Goal: Transaction & Acquisition: Book appointment/travel/reservation

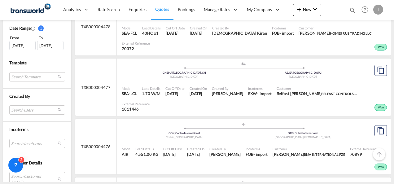
scroll to position [248, 0]
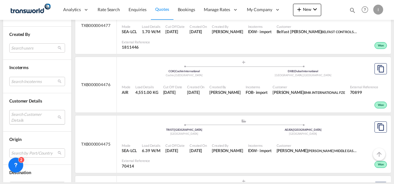
click at [24, 115] on md-select "Search Customer Details user name user [PERSON_NAME] [PERSON_NAME] [PERSON_NAME…" at bounding box center [37, 117] width 56 height 14
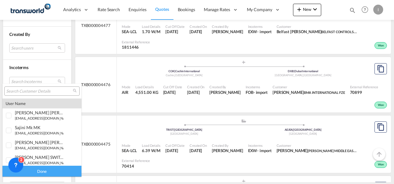
click at [25, 92] on input "search" at bounding box center [39, 92] width 67 height 6
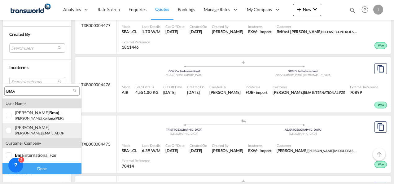
type input "BMA"
click at [24, 134] on small "[PERSON_NAME][EMAIL_ADDRESS][DOMAIN_NAME]" at bounding box center [57, 133] width 84 height 4
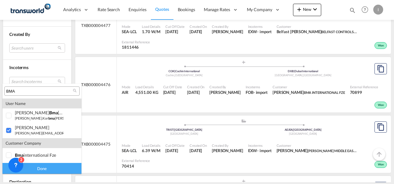
click at [49, 164] on div "Done" at bounding box center [41, 168] width 79 height 11
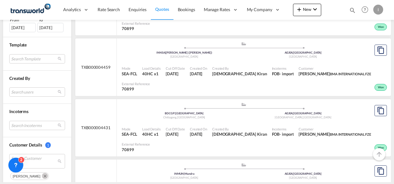
scroll to position [217, 0]
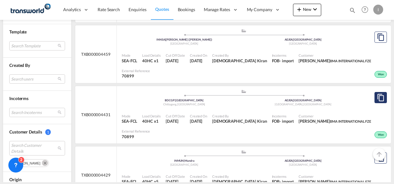
click at [377, 94] on md-icon "assets/icons/custom/copyQuote.svg" at bounding box center [380, 97] width 7 height 7
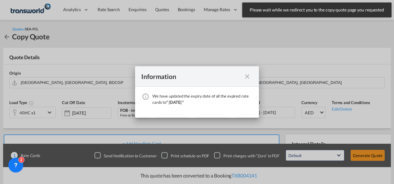
click at [245, 75] on md-icon "icon-close fg-AAA8AD cursor" at bounding box center [246, 76] width 7 height 7
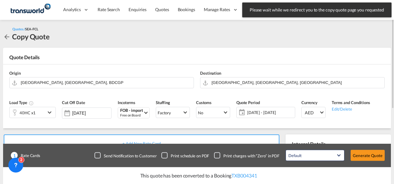
click at [31, 113] on div "40HC x1" at bounding box center [28, 112] width 16 height 9
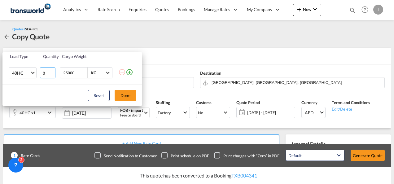
click at [53, 73] on input "0" at bounding box center [47, 72] width 15 height 11
click at [53, 72] on input "1" at bounding box center [47, 72] width 15 height 11
type input "2"
click at [53, 72] on input "2" at bounding box center [47, 72] width 15 height 11
click at [127, 95] on button "Done" at bounding box center [126, 95] width 22 height 11
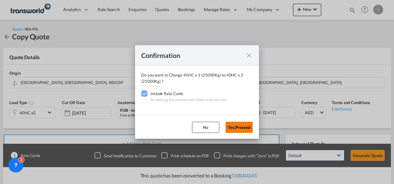
click at [234, 123] on button "Yes,Proceed" at bounding box center [238, 127] width 27 height 11
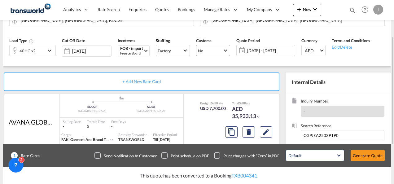
scroll to position [124, 0]
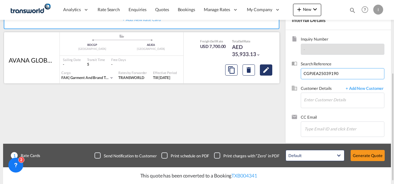
drag, startPoint x: 358, startPoint y: 74, endPoint x: 266, endPoint y: 75, distance: 92.3
click at [266, 75] on div "+ Add New Rate Card AVANA GLOBAL FZCO / TDWC - [GEOGRAPHIC_DATA] added by you .…" at bounding box center [197, 73] width 388 height 139
paste input "4195"
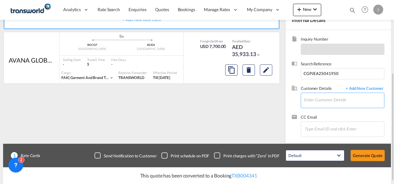
click at [313, 100] on input "Enter Customer Details" at bounding box center [344, 100] width 80 height 14
click at [315, 110] on div "Customer Details + Add New Customer Enter Customer Details" at bounding box center [338, 99] width 93 height 29
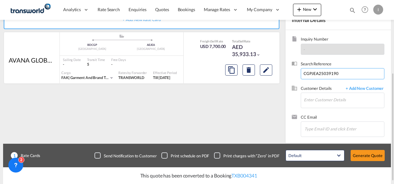
type input "CGPJEA25041950"
click at [314, 108] on div "Customer Details + Add New Customer Enter Customer Details" at bounding box center [338, 99] width 93 height 29
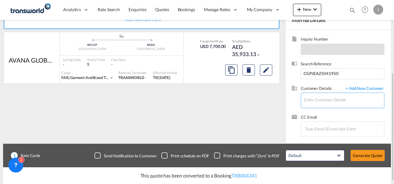
click at [314, 102] on input "Enter Customer Details" at bounding box center [344, 100] width 80 height 14
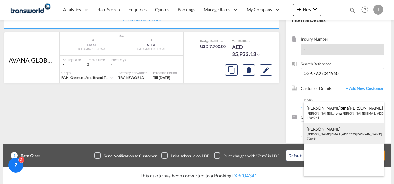
click at [321, 131] on div "[PERSON_NAME] [EMAIL_ADDRESS][DOMAIN_NAME] | BMA INTERNATIONAL FZE | 70899" at bounding box center [344, 133] width 81 height 21
type input "BMA INTERNATIONAL FZE, [PERSON_NAME], [PERSON_NAME][EMAIL_ADDRESS][DOMAIN_NAME]"
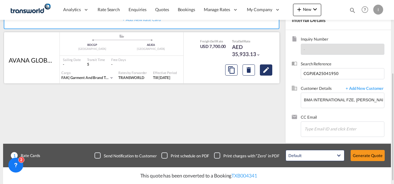
click at [264, 73] on md-icon "Edit" at bounding box center [265, 69] width 7 height 7
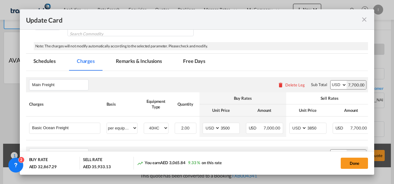
scroll to position [155, 0]
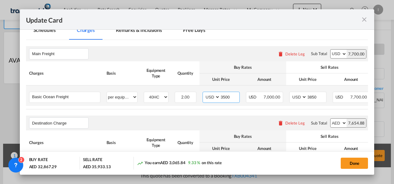
click at [222, 98] on input "3500" at bounding box center [229, 96] width 19 height 9
type input "1600"
click at [313, 96] on input "3850" at bounding box center [316, 96] width 19 height 9
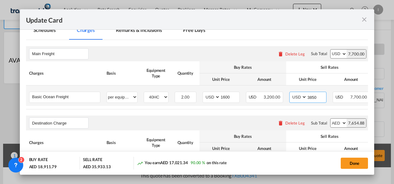
click at [309, 97] on input "3850" at bounding box center [316, 96] width 19 height 9
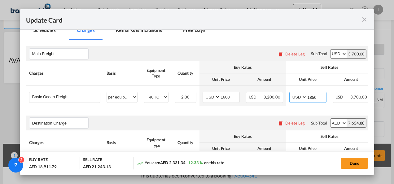
type input "1850"
click at [234, 123] on div "Destination Charge Please enter leg name Leg Name Already Exists Delete Leg Sub…" at bounding box center [197, 123] width 342 height 15
click at [347, 164] on button "Done" at bounding box center [354, 163] width 27 height 11
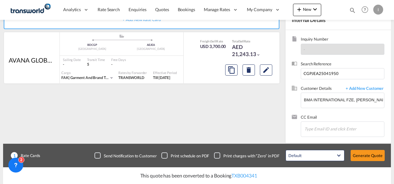
click at [358, 165] on div "Update Card Port of [GEOGRAPHIC_DATA] BDCGP T/S Liner/Carrier AVANA GLOBAL FZCO…" at bounding box center [197, 92] width 394 height 184
click at [358, 157] on button "Generate Quote" at bounding box center [368, 155] width 34 height 11
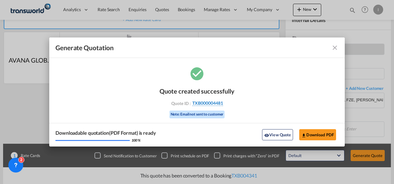
click at [216, 103] on span "TXB000004481" at bounding box center [207, 103] width 31 height 6
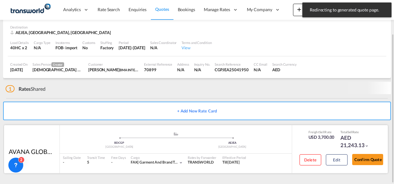
scroll to position [42, 0]
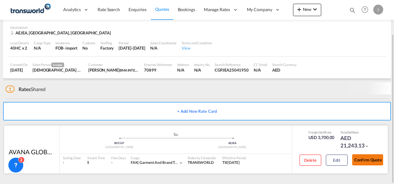
click at [365, 159] on button "Confirm Quote" at bounding box center [367, 159] width 31 height 11
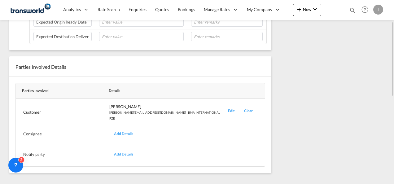
scroll to position [83, 0]
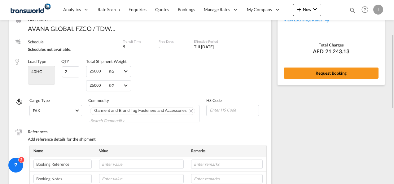
click at [312, 79] on div "Rate Summary Freight USD 3,700.00 Destination Charge AED 7,654.88 View Exchange…" at bounding box center [331, 24] width 107 height 120
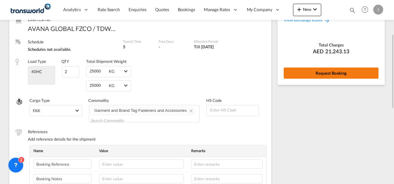
click at [312, 74] on button "Request Booking" at bounding box center [331, 73] width 95 height 11
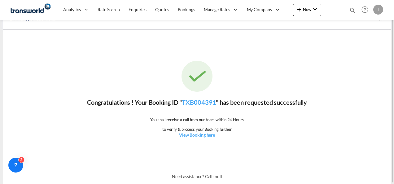
scroll to position [11, 0]
click at [198, 102] on link "TXB004391" at bounding box center [199, 102] width 34 height 7
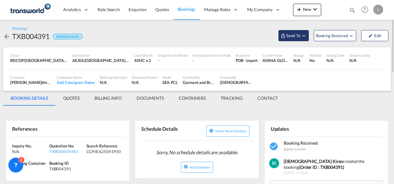
click at [295, 36] on span "Send To" at bounding box center [293, 36] width 15 height 6
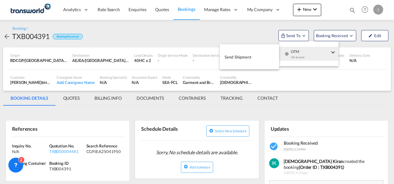
click at [296, 52] on div "Yet to sync" at bounding box center [310, 58] width 38 height 13
click at [261, 55] on button "Send Shipment" at bounding box center [249, 57] width 59 height 14
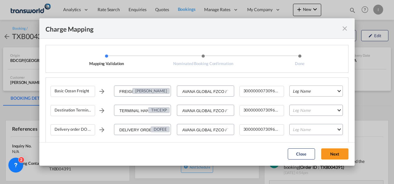
click at [301, 91] on md-select "Leg Name HANDLING ORIGIN VESSEL HANDLING DESTINATION OTHERS TL PICK UP CUSTOMS …" at bounding box center [316, 90] width 54 height 11
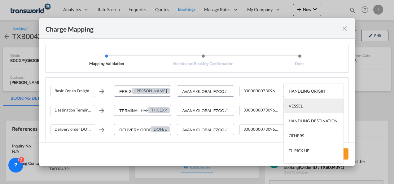
click at [299, 104] on div "VESSEL" at bounding box center [296, 106] width 14 height 6
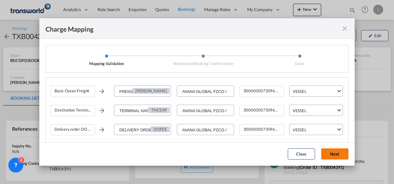
click at [331, 151] on button "Next" at bounding box center [334, 153] width 27 height 11
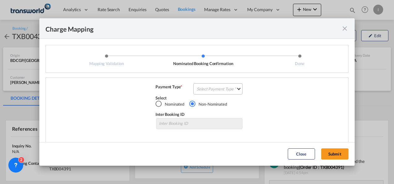
click at [221, 89] on md-select "Select Payment Type COLLECT PREPAID" at bounding box center [217, 88] width 49 height 11
click at [221, 89] on md-option "COLLECT" at bounding box center [217, 88] width 55 height 15
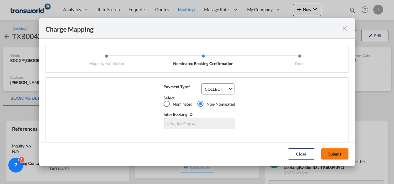
click at [334, 159] on button "Submit" at bounding box center [334, 153] width 27 height 11
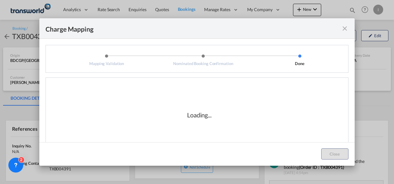
scroll to position [10, 0]
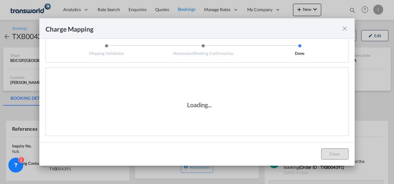
click at [286, 99] on div "Loading..." at bounding box center [199, 105] width 298 height 62
click at [200, 121] on div "Loading..." at bounding box center [199, 105] width 298 height 62
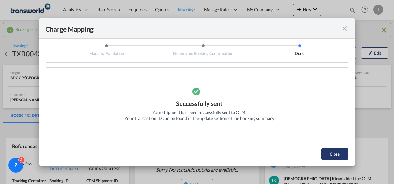
click at [337, 155] on button "Close" at bounding box center [334, 153] width 27 height 11
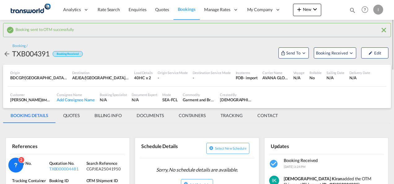
scroll to position [31, 0]
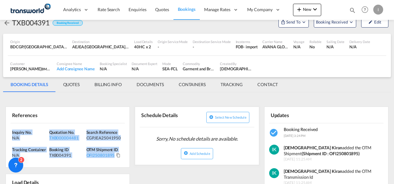
drag, startPoint x: 119, startPoint y: 152, endPoint x: -1, endPoint y: 127, distance: 122.7
click at [0, 127] on html "Analytics Reports Dashboard Rate Search Enquiries Quotes" at bounding box center [197, 92] width 394 height 184
copy div "Inquiry No. N/A Quotation No. TXB000004481 Search Reference CGPJEA25041950 Trac…"
click at [299, 14] on button "New" at bounding box center [307, 10] width 28 height 12
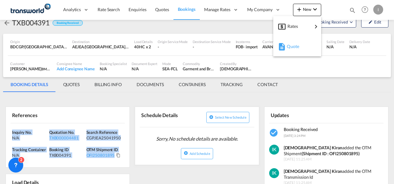
click at [283, 48] on md-icon "button" at bounding box center [281, 46] width 7 height 7
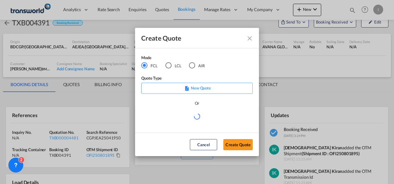
click at [194, 70] on div "Mode FCL LCL AIR" at bounding box center [176, 65] width 71 height 21
click at [195, 65] on div "AIR" at bounding box center [192, 65] width 6 height 6
click at [231, 145] on button "Create Quote" at bounding box center [237, 144] width 29 height 11
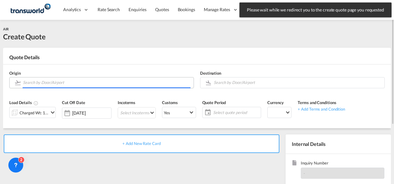
click at [48, 82] on input "Search by Door/Airport" at bounding box center [107, 82] width 168 height 11
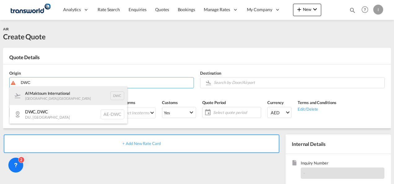
click at [43, 95] on div "Al Maktoum International [GEOGRAPHIC_DATA] , [GEOGRAPHIC_DATA] DWC" at bounding box center [69, 95] width 118 height 19
type input "Al Maktoum International, [GEOGRAPHIC_DATA], DWC"
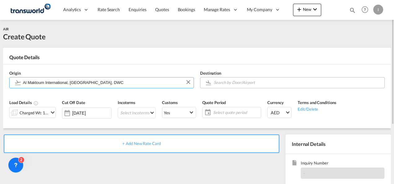
click at [221, 82] on input "Search by Door/Airport" at bounding box center [298, 82] width 168 height 11
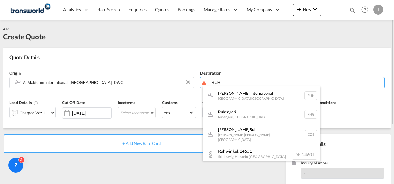
click at [263, 104] on div "[PERSON_NAME] International [GEOGRAPHIC_DATA] , [GEOGRAPHIC_DATA] RUH" at bounding box center [262, 95] width 118 height 19
type input "[PERSON_NAME] International, [GEOGRAPHIC_DATA], RUH"
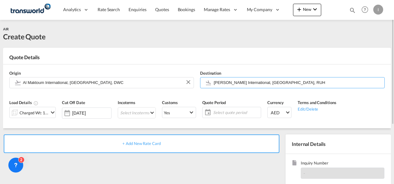
click at [43, 116] on div "Charged Wt: 1.00 KG" at bounding box center [34, 112] width 29 height 9
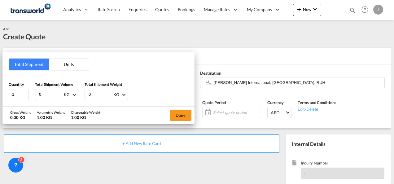
drag, startPoint x: 50, startPoint y: 95, endPoint x: 31, endPoint y: 95, distance: 19.2
click at [31, 95] on div "Quantity 1 Total Shipment Volume 0 KG CBM CFT KG LB Total Shipment Weight 0 KG …" at bounding box center [99, 90] width 180 height 19
type input "605"
drag, startPoint x: 94, startPoint y: 93, endPoint x: 70, endPoint y: 90, distance: 23.6
click at [70, 90] on div "Quantity 1 Total Shipment Volume 605 KG CBM CFT KG LB Total Shipment Weight 0 K…" at bounding box center [99, 90] width 180 height 19
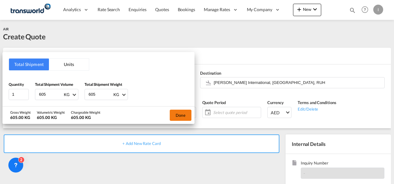
type input "605"
click at [189, 114] on button "Done" at bounding box center [181, 115] width 22 height 11
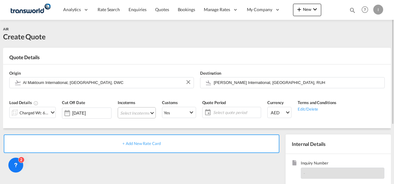
click at [129, 113] on md-select "Select Incoterms CIP - export Carriage and Insurance Paid to DAP - import Deliv…" at bounding box center [137, 112] width 38 height 11
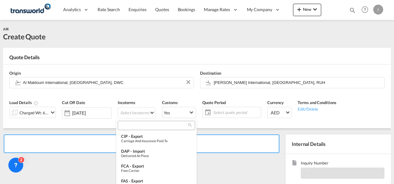
click at [129, 127] on input "search" at bounding box center [154, 126] width 69 height 6
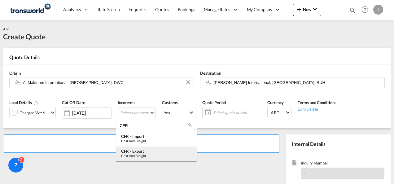
type input "CFR"
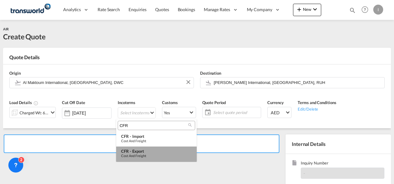
click at [129, 155] on div "Cost and Freight" at bounding box center [156, 156] width 71 height 4
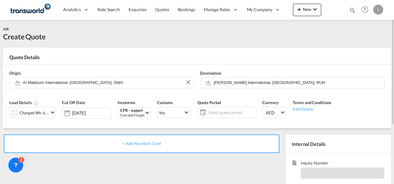
click at [213, 109] on span "Select quote period" at bounding box center [231, 112] width 49 height 9
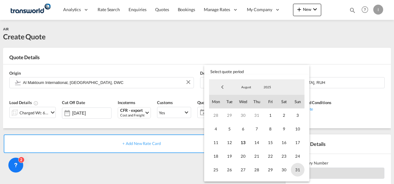
click at [298, 169] on span "31" at bounding box center [298, 170] width 14 height 14
click at [186, 169] on md-backdrop at bounding box center [197, 92] width 394 height 184
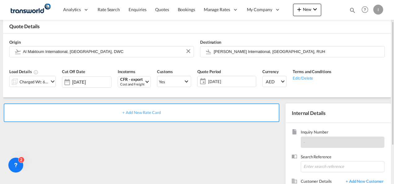
scroll to position [62, 0]
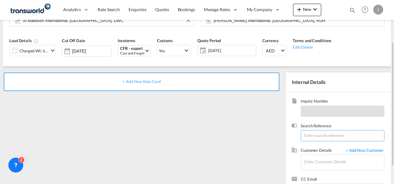
click at [312, 135] on input at bounding box center [343, 135] width 84 height 11
paste input "TWI 21477"
type input "TWI 21477"
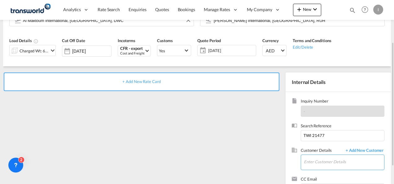
click at [310, 163] on input "Enter Customer Details" at bounding box center [344, 162] width 80 height 14
click at [313, 163] on input "Enter Customer Details" at bounding box center [344, 162] width 80 height 14
type input "h"
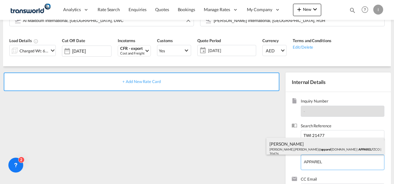
click at [292, 147] on div "[PERSON_NAME] [PERSON_NAME].[PERSON_NAME]@ apparel [DOMAIN_NAME] | APPAREL FZCO…" at bounding box center [325, 148] width 118 height 21
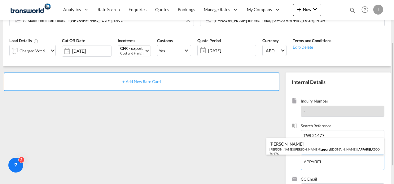
type input "APPAREL FZCO, [PERSON_NAME], [PERSON_NAME][EMAIL_ADDRESS][PERSON_NAME][DOMAIN_N…"
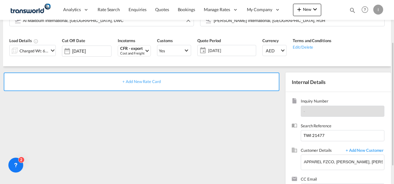
click at [151, 84] on div "+ Add New Rate Card" at bounding box center [142, 81] width 276 height 19
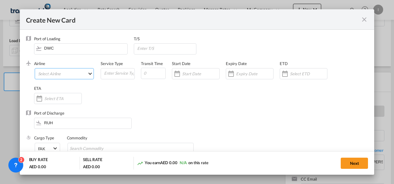
click at [53, 74] on md-select "Select Airline AIR EXPRESS S.A. (1166- / -) CMA CGM Air Cargo (1140-2C / -) DDW…" at bounding box center [64, 73] width 59 height 11
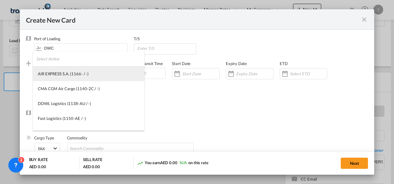
type md-option "1166-"
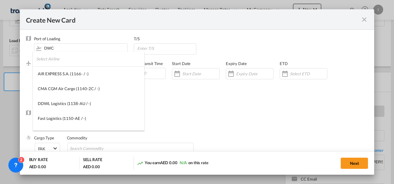
click at [62, 59] on input "search" at bounding box center [90, 58] width 108 height 15
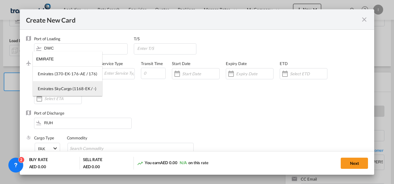
type input "EMIRATE"
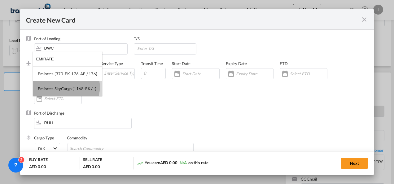
click at [63, 87] on div "Emirates SkyCargo (1168-EK / -)" at bounding box center [67, 89] width 59 height 6
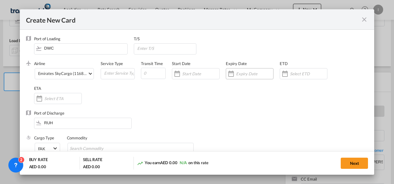
click at [245, 69] on div "Create New Card ..." at bounding box center [250, 73] width 48 height 11
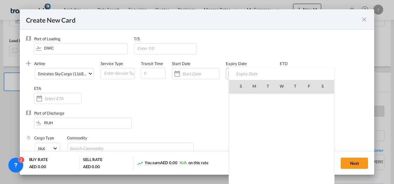
scroll to position [143382, 0]
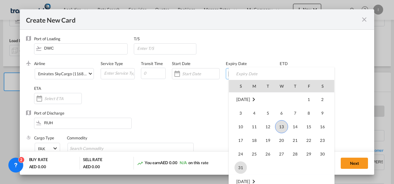
click at [241, 168] on span "31" at bounding box center [240, 167] width 12 height 12
type input "[DATE]"
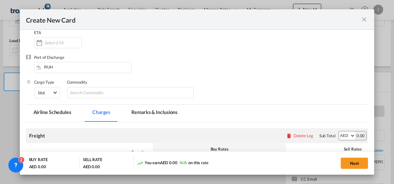
scroll to position [62, 0]
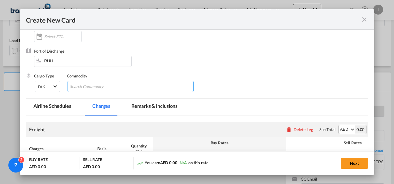
click at [84, 87] on input "Search Commodity" at bounding box center [98, 87] width 57 height 10
type input "gENERAL cAGRO"
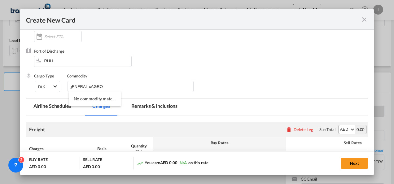
click at [165, 54] on div "Port of Discharge RUH" at bounding box center [197, 60] width 342 height 25
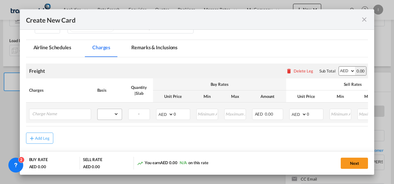
scroll to position [147, 0]
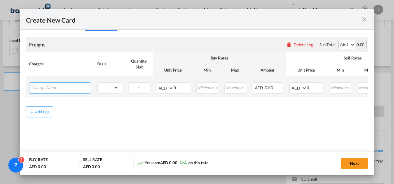
click at [68, 89] on input "Charge Name" at bounding box center [61, 87] width 59 height 9
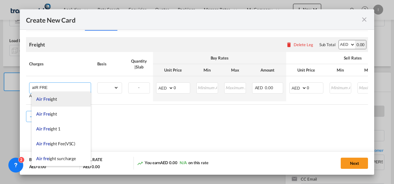
click at [62, 100] on li "Air Fre ight" at bounding box center [61, 99] width 59 height 15
type input "Air Freight"
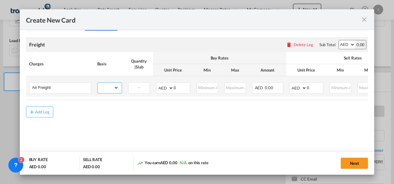
click at [114, 85] on select "gross_weight volumetric_weight per_shipment per_bl per_km % on air freight per_…" at bounding box center [108, 88] width 21 height 10
select select "per_kg"
click at [98, 83] on select "gross_weight volumetric_weight per_shipment per_bl per_km % on air freight per_…" at bounding box center [108, 88] width 21 height 10
drag, startPoint x: 182, startPoint y: 86, endPoint x: 162, endPoint y: 86, distance: 19.8
click at [162, 86] on md-input-container "AED AFN ALL AMD ANG AOA ARS AUD AWG AZN BAM BBD BDT BGN BHD BIF BMD BND [PERSON…" at bounding box center [173, 87] width 34 height 11
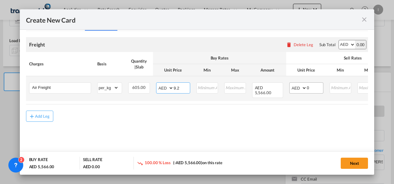
type input "9.2"
drag, startPoint x: 308, startPoint y: 88, endPoint x: 293, endPoint y: 89, distance: 15.5
click at [293, 89] on md-input-container "AED AFN ALL AMD ANG AOA ARS AUD AWG AZN BAM BBD BDT BGN BHD BIF BMD BND [PERSON…" at bounding box center [306, 87] width 34 height 11
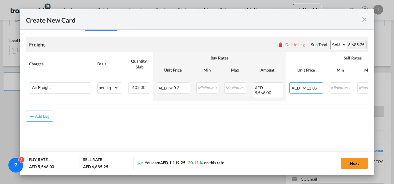
type input "11.05"
click at [261, 131] on md-content "Freight Please enter leg name Leg Name Already Exists Delete Leg Sub Total AED …" at bounding box center [197, 88] width 342 height 115
click at [357, 162] on button "Next" at bounding box center [354, 163] width 27 height 11
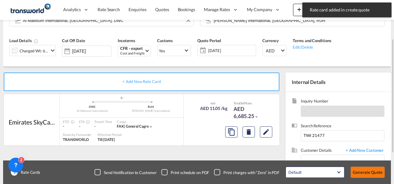
click at [358, 174] on button "Generate Quote" at bounding box center [368, 172] width 34 height 11
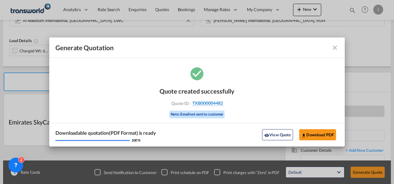
click at [199, 103] on span "TXB000004482" at bounding box center [207, 103] width 31 height 6
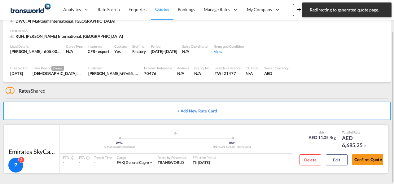
scroll to position [38, 0]
click at [342, 162] on button "Edit" at bounding box center [337, 160] width 22 height 11
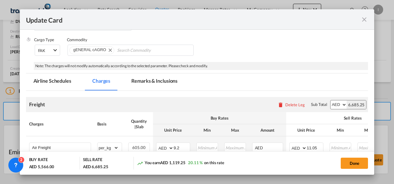
scroll to position [124, 0]
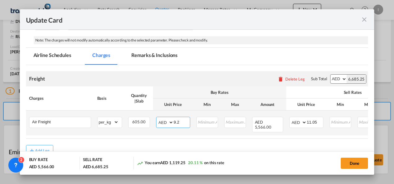
click at [179, 121] on input "9.2" at bounding box center [182, 121] width 16 height 9
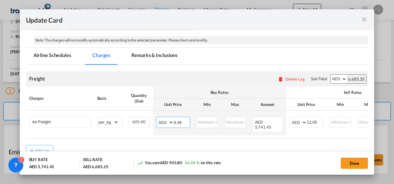
type input "9.49"
click at [180, 141] on air-lcl-rate-modification "Freight Please enter leg name Leg Name Already Exists Delete Leg Sub Total AED …" at bounding box center [197, 110] width 342 height 91
click at [361, 164] on button "Done" at bounding box center [354, 163] width 27 height 11
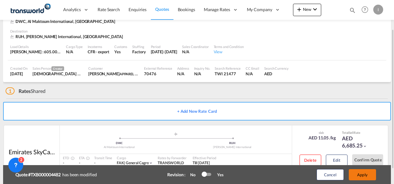
click at [356, 174] on button "Apply" at bounding box center [362, 174] width 27 height 11
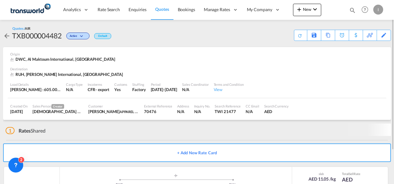
click at [363, 161] on div "1 Rates Shared + Add New Rate Card Emirates SkyCargo added by you .a{fill:#aaa8…" at bounding box center [197, 170] width 388 height 101
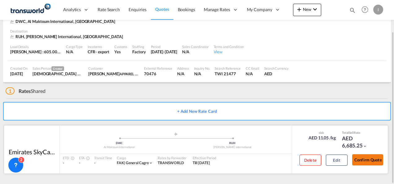
click at [363, 159] on button "Confirm Quote" at bounding box center [367, 159] width 31 height 11
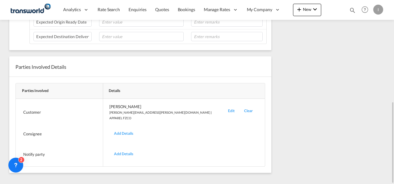
scroll to position [75, 0]
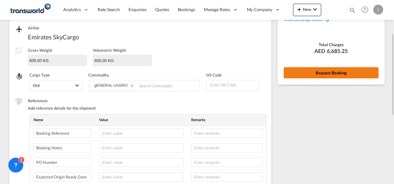
click at [313, 68] on button "Request Booking" at bounding box center [331, 72] width 95 height 11
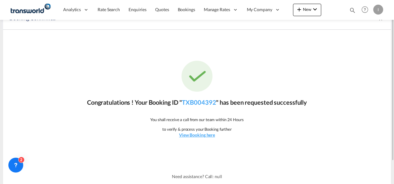
scroll to position [0, 0]
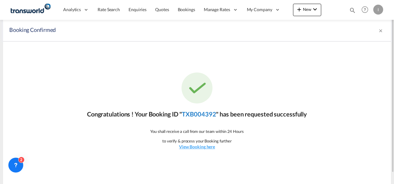
click at [197, 116] on link "TXB004392" at bounding box center [199, 113] width 34 height 7
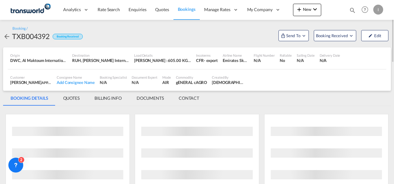
click at [301, 28] on md-menu "Send To OTM Yet to sync Send Shipment" at bounding box center [293, 34] width 35 height 13
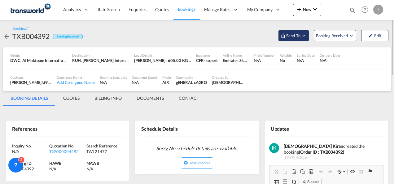
click at [297, 33] on span "Send To" at bounding box center [293, 36] width 15 height 6
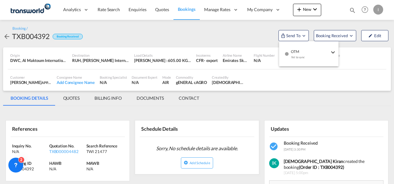
click at [293, 58] on div "Yet to sync" at bounding box center [310, 58] width 38 height 13
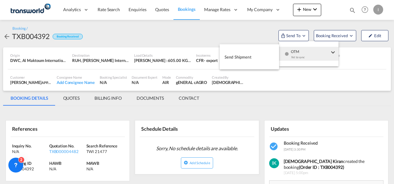
click at [251, 59] on span "Send Shipment" at bounding box center [238, 57] width 27 height 10
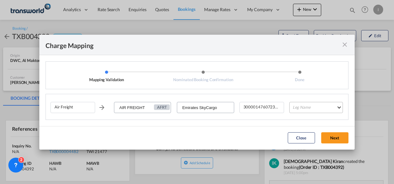
click at [303, 108] on md-select "Leg Name HANDLING ORIGIN HANDLING DESTINATION OTHERS TL PICK UP CUSTOMS ORIGIN …" at bounding box center [316, 107] width 54 height 11
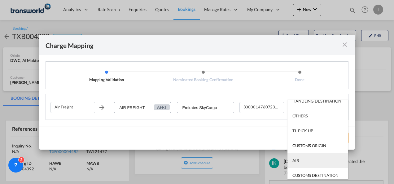
scroll to position [40, 0]
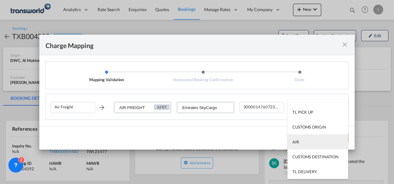
click at [301, 142] on md-option "AIR" at bounding box center [317, 141] width 61 height 15
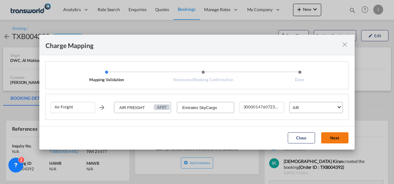
click at [326, 136] on button "Next" at bounding box center [334, 137] width 27 height 11
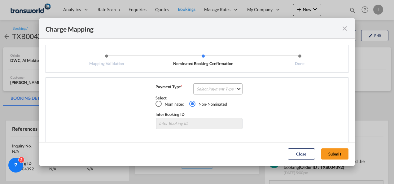
click at [212, 89] on md-select "Select Payment Type COLLECT PREPAID" at bounding box center [217, 88] width 49 height 11
click at [212, 89] on div "COLLECT" at bounding box center [204, 89] width 18 height 2
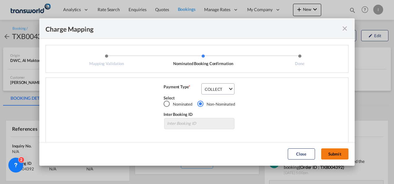
click at [332, 150] on button "Submit" at bounding box center [334, 153] width 27 height 11
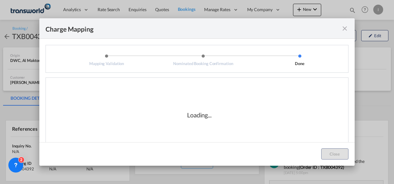
click at [264, 117] on div "Loading..." at bounding box center [199, 115] width 298 height 62
click at [231, 124] on div "Loading..." at bounding box center [199, 115] width 298 height 62
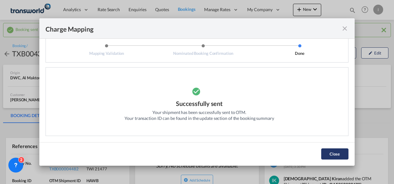
click at [333, 153] on button "Close" at bounding box center [334, 153] width 27 height 11
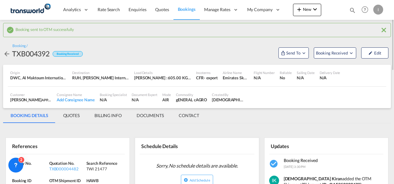
scroll to position [31, 0]
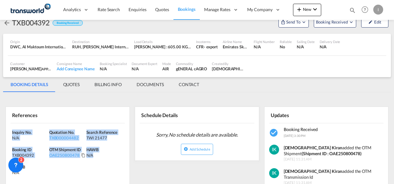
drag, startPoint x: 107, startPoint y: 154, endPoint x: -1, endPoint y: 123, distance: 112.7
click at [0, 123] on html "Analytics Reports Dashboard Rate Search Enquiries Quotes" at bounding box center [197, 92] width 394 height 184
copy div "Inquiry No. N/A Quotation No. TXB000004482 Search Reference TWI 21477 Booking I…"
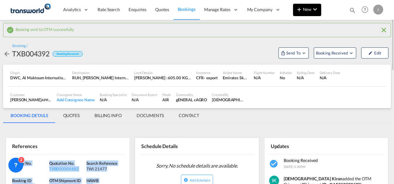
click at [309, 14] on button "New" at bounding box center [307, 10] width 28 height 12
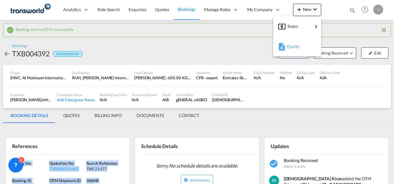
click at [294, 45] on span "Quote" at bounding box center [290, 46] width 7 height 12
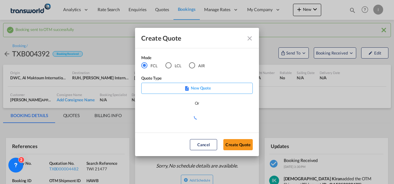
click at [177, 67] on md-radio-button "LCL" at bounding box center [173, 65] width 16 height 7
click at [234, 144] on button "Create Quote" at bounding box center [237, 144] width 29 height 11
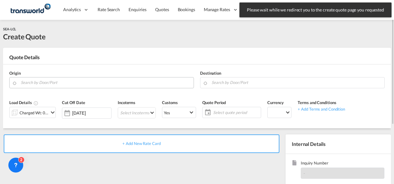
click at [98, 84] on input "Search by Door/Port" at bounding box center [106, 82] width 170 height 11
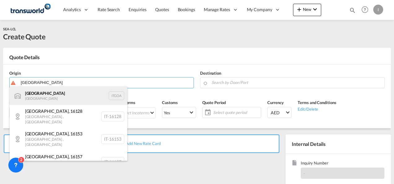
click at [49, 99] on div "[GEOGRAPHIC_DATA] [GEOGRAPHIC_DATA] [GEOGRAPHIC_DATA]" at bounding box center [69, 95] width 118 height 19
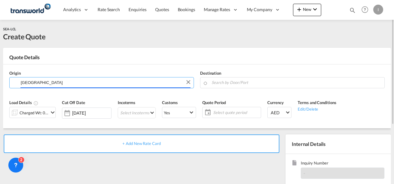
type input "[GEOGRAPHIC_DATA], [GEOGRAPHIC_DATA]"
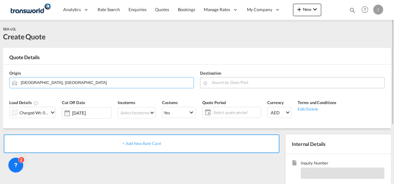
click at [240, 81] on input "Search by Door/Port" at bounding box center [297, 82] width 170 height 11
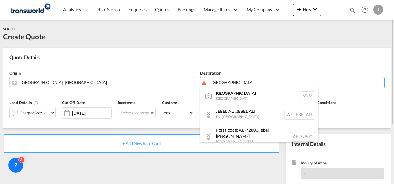
click at [234, 98] on div "[GEOGRAPHIC_DATA] [GEOGRAPHIC_DATA]" at bounding box center [259, 95] width 118 height 19
type input "[GEOGRAPHIC_DATA], [GEOGRAPHIC_DATA]"
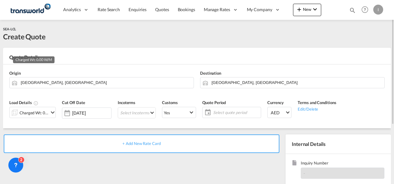
click at [27, 112] on div "Charged Wt: 0.00 W/M" at bounding box center [34, 112] width 29 height 9
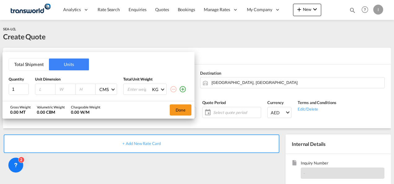
click at [35, 66] on button "Total Shipment" at bounding box center [29, 65] width 40 height 12
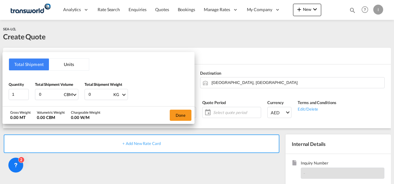
drag, startPoint x: 46, startPoint y: 93, endPoint x: 33, endPoint y: 95, distance: 13.2
click at [33, 95] on div "Quantity 1 Total Shipment Volume 0 CBM CBM CFT Total Shipment Weight 0 KG KG LB" at bounding box center [99, 90] width 180 height 19
type input "8"
drag, startPoint x: 89, startPoint y: 94, endPoint x: 63, endPoint y: 94, distance: 26.7
click at [63, 94] on div "Quantity 1 Total Shipment Volume 8 CBM CBM CFT Total Shipment Weight 0 KG KG LB" at bounding box center [99, 90] width 180 height 19
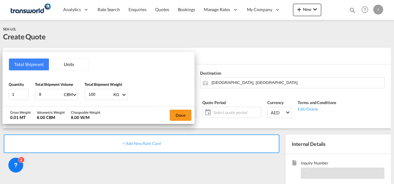
type input "1000"
drag, startPoint x: 186, startPoint y: 120, endPoint x: 184, endPoint y: 117, distance: 3.4
click at [186, 119] on button "Done" at bounding box center [181, 115] width 22 height 11
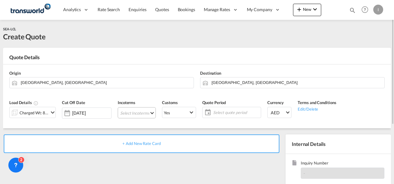
click at [139, 112] on md-select "Select Incoterms CIP - export Carriage and Insurance Paid to DAP - import Deliv…" at bounding box center [137, 112] width 38 height 11
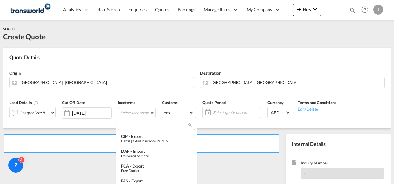
click at [127, 127] on input "search" at bounding box center [154, 126] width 69 height 6
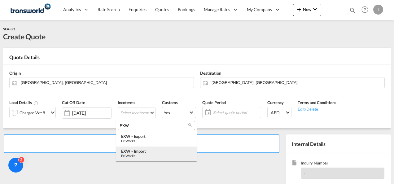
type input "EXW"
click at [133, 157] on div "Ex Works" at bounding box center [156, 156] width 71 height 4
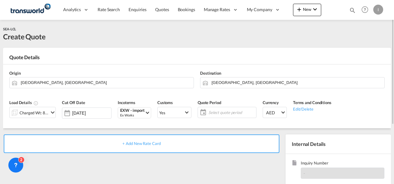
click at [210, 110] on span "Select quote period" at bounding box center [231, 113] width 46 height 6
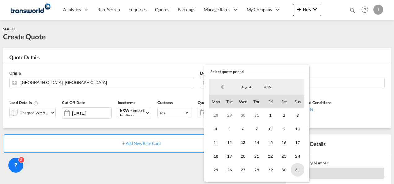
click at [299, 169] on span "31" at bounding box center [298, 170] width 14 height 14
click at [167, 175] on md-backdrop at bounding box center [197, 92] width 394 height 184
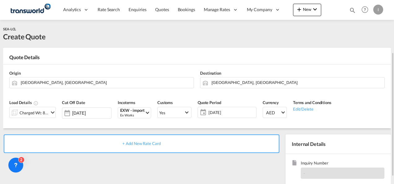
scroll to position [31, 0]
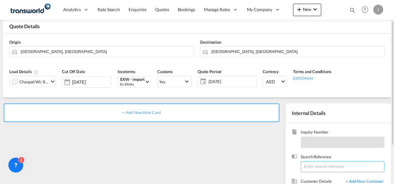
click at [316, 167] on input at bounding box center [343, 166] width 84 height 11
paste input "From Subject Received Size Categories [DEMOGRAPHIC_DATA] Kiran RE: ILG ORDER 34…"
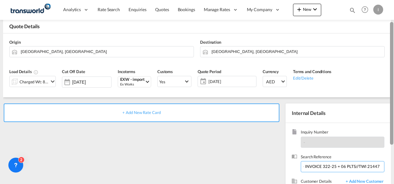
drag, startPoint x: 340, startPoint y: 165, endPoint x: 394, endPoint y: 165, distance: 53.3
click at [394, 165] on html "Analytics Reports Dashboard Rate Search Enquiries Quotes" at bounding box center [197, 92] width 394 height 184
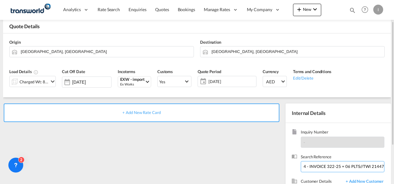
scroll to position [0, 143]
click at [363, 166] on input "From Subject Received Size Categories [DEMOGRAPHIC_DATA] Kiran RE: ILG ORDER 34…" at bounding box center [343, 166] width 84 height 11
drag, startPoint x: 361, startPoint y: 165, endPoint x: 2, endPoint y: 174, distance: 359.4
click at [2, 174] on div "SEA-LCL Create Quote Quote Details Origin [GEOGRAPHIC_DATA], ITGOA Destination …" at bounding box center [197, 115] width 394 height 252
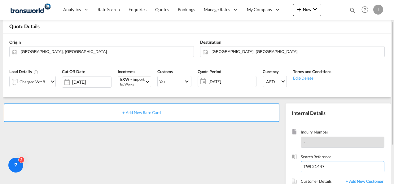
scroll to position [87, 0]
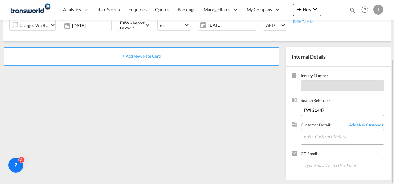
type input "TWI 21447"
click at [310, 136] on input "Enter Customer Details" at bounding box center [344, 136] width 80 height 14
type input "G"
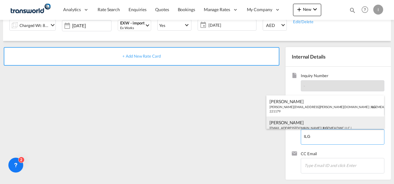
click at [287, 125] on div "[PERSON_NAME] [EMAIL_ADDRESS][DOMAIN_NAME] | ILG EMEA DWC LLC | 221179" at bounding box center [325, 126] width 118 height 21
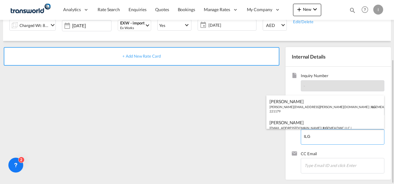
type input "ILG EMEA DWC LLC, [PERSON_NAME], [EMAIL_ADDRESS][DOMAIN_NAME]"
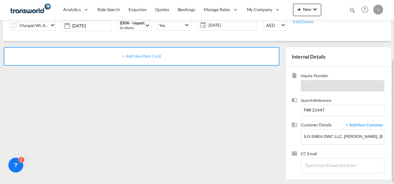
click at [141, 53] on div "+ Add New Rate Card" at bounding box center [142, 56] width 276 height 19
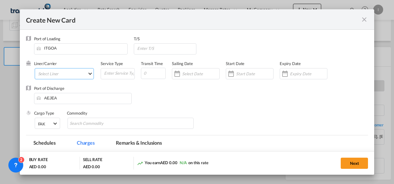
click at [65, 78] on md-select "Select Liner 2HM LOGISTICS D.O.O 2HM LOGISTICS D.O.O. / TDWC-CAPODISTRI 2HM LOG…" at bounding box center [64, 73] width 59 height 11
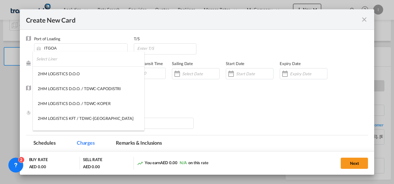
click at [53, 59] on input "search" at bounding box center [90, 58] width 108 height 15
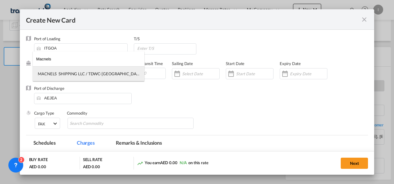
type input "Macnels"
click at [74, 73] on div "MACNELS SHIPPING LLC / TDWC-[GEOGRAPHIC_DATA]" at bounding box center [89, 74] width 102 height 6
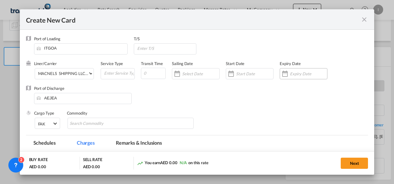
click at [293, 73] on input "Create New Card ..." at bounding box center [308, 73] width 37 height 5
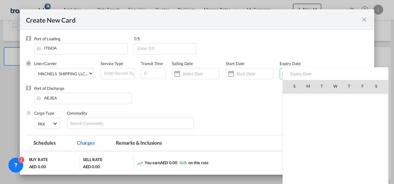
scroll to position [143382, 0]
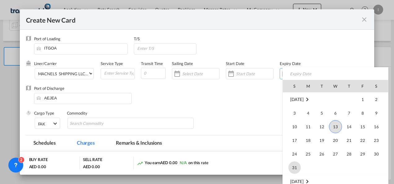
click at [292, 165] on span "31" at bounding box center [294, 167] width 12 height 12
type input "[DATE]"
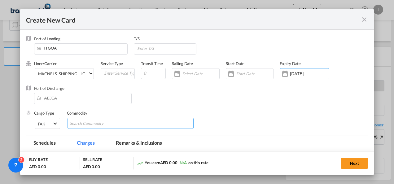
click at [93, 124] on input "Search Commodity" at bounding box center [98, 124] width 57 height 10
type input "General Cargo"
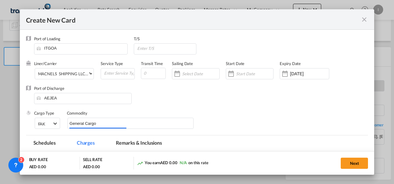
click at [225, 101] on div "Port of Discharge [GEOGRAPHIC_DATA]" at bounding box center [197, 97] width 342 height 25
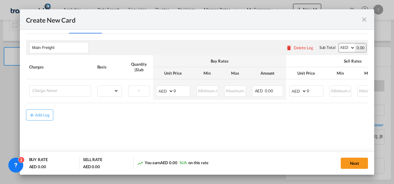
scroll to position [122, 0]
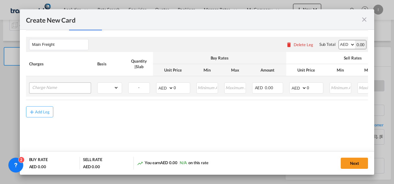
click at [69, 92] on div "Create New Card ..." at bounding box center [60, 87] width 62 height 11
click at [68, 89] on input "Charge Name" at bounding box center [61, 87] width 59 height 9
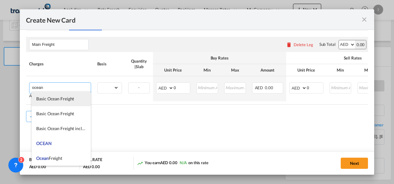
click at [50, 100] on span "Basic Ocean Freight" at bounding box center [55, 98] width 38 height 5
type input "Basic Ocean Freight"
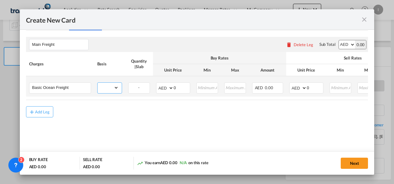
click at [102, 85] on select "gross_weight volumetric_weight per_shipment per_bl per_km per_hawb per_kg flat …" at bounding box center [108, 88] width 21 height 10
select select "per_shipment"
click at [98, 83] on select "gross_weight volumetric_weight per_shipment per_bl per_km per_hawb per_kg flat …" at bounding box center [108, 88] width 21 height 10
click at [167, 91] on md-input-container "AED AFN ALL AMD ANG AOA ARS AUD AWG AZN BAM BBD BDT BGN BHD BIF BMD BND [PERSON…" at bounding box center [173, 87] width 34 height 11
type input "5"
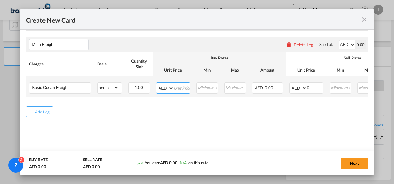
click at [174, 89] on input "Create New Card ..." at bounding box center [182, 87] width 16 height 9
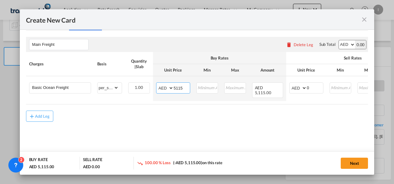
type input "5115"
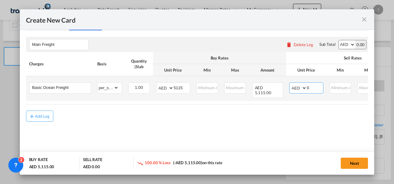
click at [308, 87] on input "0" at bounding box center [315, 87] width 16 height 9
drag, startPoint x: 308, startPoint y: 87, endPoint x: 302, endPoint y: 88, distance: 6.0
click at [302, 88] on md-input-container "AED AFN ALL AMD ANG AOA ARS AUD AWG AZN BAM BBD BDT BGN BHD BIF BMD BND [PERSON…" at bounding box center [306, 87] width 34 height 11
type input "8354"
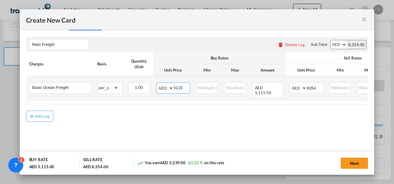
click at [181, 87] on input "5115" at bounding box center [182, 87] width 16 height 9
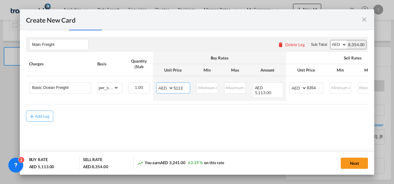
type input "5113"
click at [191, 122] on md-content "Main Freight Please enter leg name Leg Name Already Exists Delete Leg Sub Total…" at bounding box center [197, 88] width 342 height 115
click at [354, 164] on button "Next" at bounding box center [354, 163] width 27 height 11
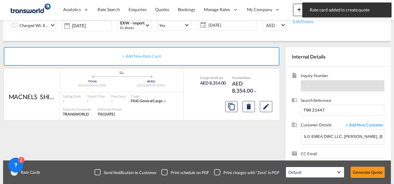
click at [355, 175] on button "Generate Quote" at bounding box center [368, 172] width 34 height 11
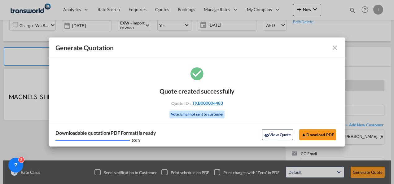
click at [201, 106] on span "TXB000004483" at bounding box center [207, 103] width 31 height 6
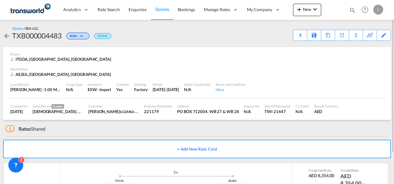
scroll to position [38, 0]
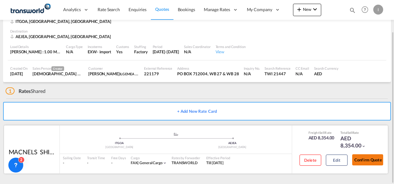
click at [365, 157] on button "Confirm Quote" at bounding box center [367, 159] width 31 height 11
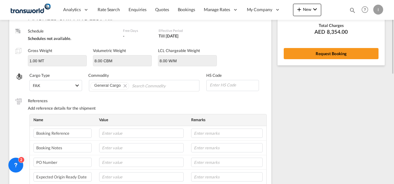
scroll to position [63, 0]
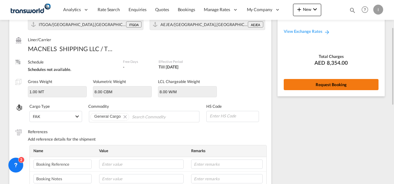
click at [338, 79] on button "Request Booking" at bounding box center [331, 84] width 95 height 11
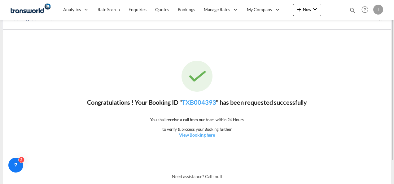
scroll to position [0, 0]
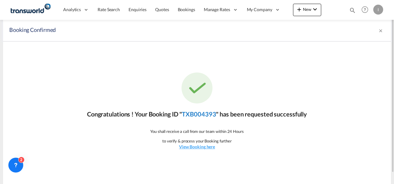
click at [202, 115] on link "TXB004393" at bounding box center [199, 113] width 34 height 7
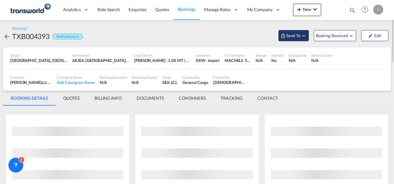
click at [290, 34] on span "Send To" at bounding box center [293, 36] width 15 height 6
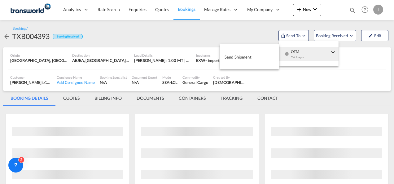
click at [296, 56] on div "Yet to sync" at bounding box center [310, 58] width 38 height 13
click at [239, 58] on span "Send Shipment" at bounding box center [238, 57] width 27 height 10
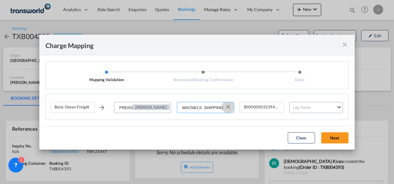
click at [231, 107] on md-icon "Clear Input" at bounding box center [228, 106] width 7 height 7
click at [212, 107] on input "Select Service Provider" at bounding box center [205, 107] width 56 height 11
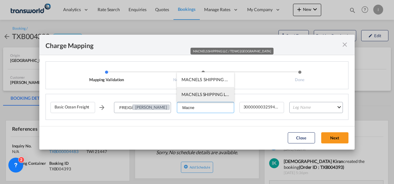
click at [203, 95] on span "MACNELS SHIPPING LLC / TDWC-[GEOGRAPHIC_DATA]" at bounding box center [236, 94] width 111 height 5
type input "MACNELS SHIPPING LLC / TDWC-[GEOGRAPHIC_DATA]"
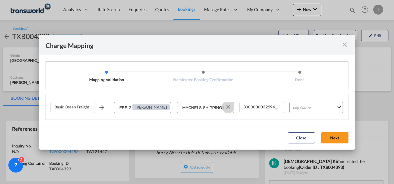
click at [228, 107] on button "Clear Input" at bounding box center [228, 106] width 9 height 9
click at [206, 110] on input "Select Service Provider" at bounding box center [205, 107] width 56 height 11
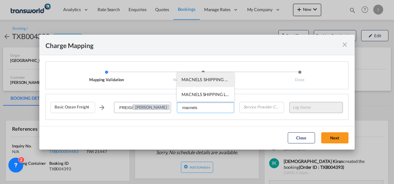
click at [199, 81] on span "MACNELS SHIPPING LLC / TDWC-[GEOGRAPHIC_DATA]" at bounding box center [236, 79] width 111 height 5
type input "MACNELS SHIPPING LLC / TDWC-[GEOGRAPHIC_DATA]"
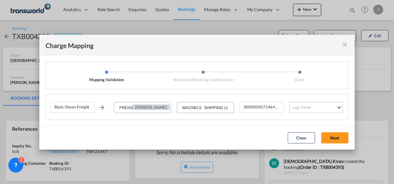
click at [314, 108] on md-select "Leg Name HANDLING ORIGIN VESSEL HANDLING DESTINATION OTHERS TL PICK UP CUSTOMS …" at bounding box center [316, 107] width 54 height 11
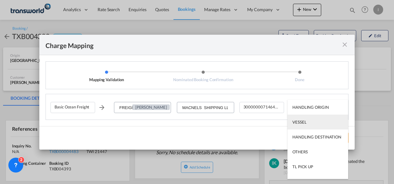
click at [309, 123] on md-option "VESSEL" at bounding box center [317, 122] width 61 height 15
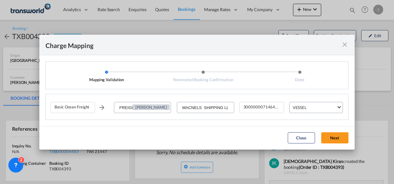
click at [326, 138] on button "Next" at bounding box center [334, 137] width 27 height 11
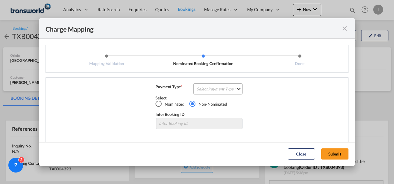
click at [204, 92] on md-select "Select Payment Type COLLECT PREPAID" at bounding box center [217, 88] width 49 height 11
click at [204, 91] on div "COLLECT" at bounding box center [204, 89] width 18 height 6
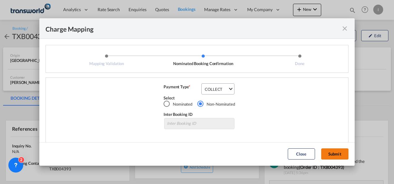
click at [324, 156] on button "Submit" at bounding box center [334, 153] width 27 height 11
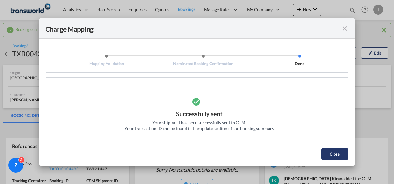
click at [329, 150] on button "Close" at bounding box center [334, 153] width 27 height 11
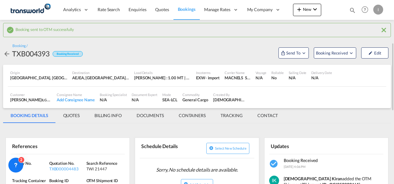
scroll to position [31, 0]
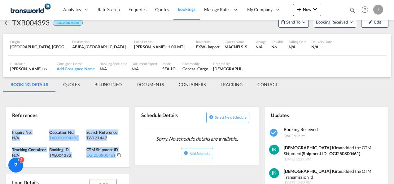
drag, startPoint x: 124, startPoint y: 155, endPoint x: -1, endPoint y: 123, distance: 129.1
click at [0, 123] on html "Analytics Reports Dashboard Rate Search Enquiries Quotes" at bounding box center [197, 92] width 394 height 184
copy div "Inquiry No. N/A Quotation No. TXB000004483 Search Reference TWI 21447 Tracking …"
click at [317, 5] on button "New" at bounding box center [307, 10] width 28 height 12
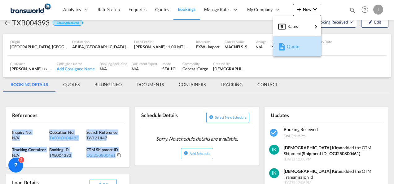
click at [288, 49] on span "Quote" at bounding box center [290, 46] width 7 height 12
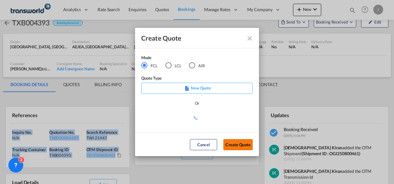
click at [239, 143] on button "Create Quote" at bounding box center [237, 144] width 29 height 11
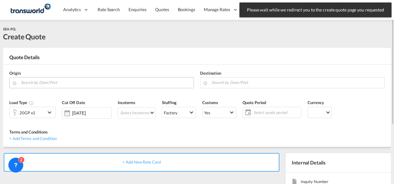
click at [36, 83] on input "Search by Door/Port" at bounding box center [106, 82] width 170 height 11
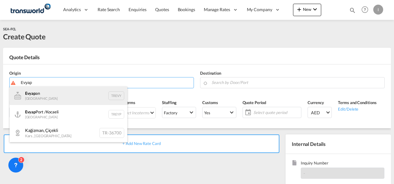
click at [27, 95] on div "[PERSON_NAME] an Turkey TREVY" at bounding box center [69, 95] width 118 height 19
type input "Evyapan, TREVY"
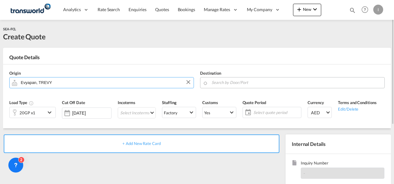
click at [216, 81] on input "Search by Door/Port" at bounding box center [297, 82] width 170 height 11
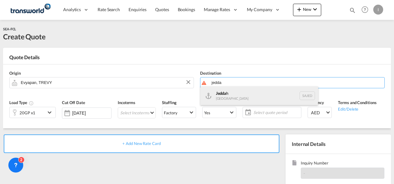
click at [225, 97] on div "Jedda h [GEOGRAPHIC_DATA] SAJED" at bounding box center [259, 95] width 118 height 19
type input "Jeddah, SAJED"
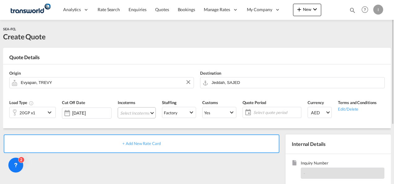
click at [129, 115] on md-select "Select Incoterms CIP - export Carriage and Insurance Paid to DAP - import Deliv…" at bounding box center [137, 112] width 38 height 11
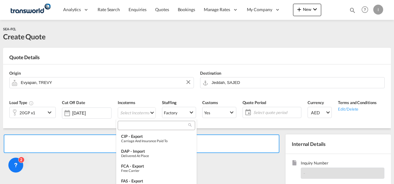
click at [134, 128] on input "search" at bounding box center [154, 126] width 69 height 6
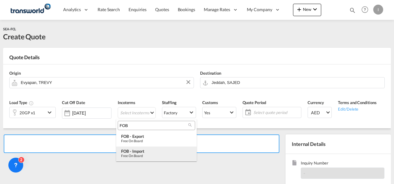
type input "FOB"
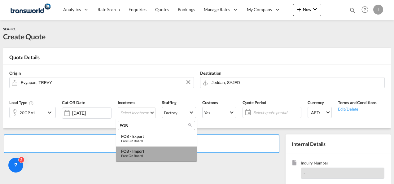
click at [134, 153] on div "FOB - import" at bounding box center [156, 151] width 71 height 5
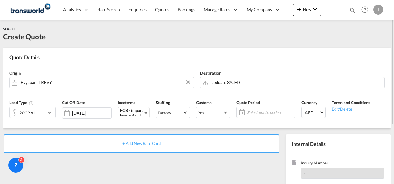
click at [260, 112] on span "Select quote period" at bounding box center [270, 113] width 46 height 6
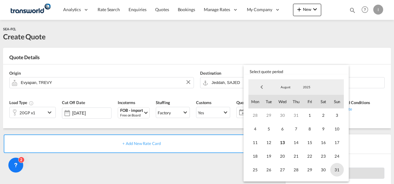
click at [341, 170] on span "31" at bounding box center [337, 170] width 14 height 14
click at [190, 169] on md-backdrop at bounding box center [197, 92] width 394 height 184
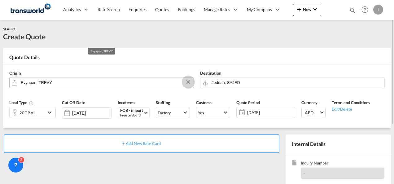
click at [186, 82] on md-icon "Clear Input" at bounding box center [188, 82] width 7 height 7
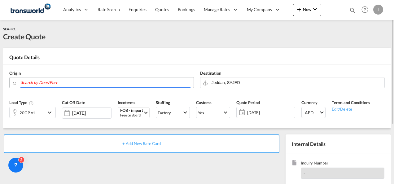
click at [142, 82] on input "Search by Door/Port" at bounding box center [106, 82] width 170 height 11
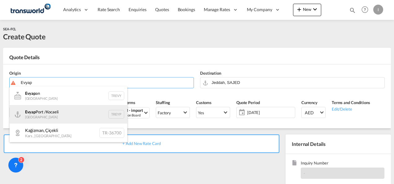
click at [56, 120] on div "Evyap Port /Kocaeli [GEOGRAPHIC_DATA] TREYP" at bounding box center [69, 114] width 118 height 19
type input "Evyap Port /Kocaeli, [GEOGRAPHIC_DATA]"
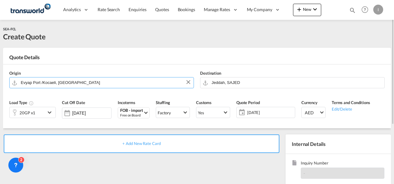
click at [43, 113] on div "20GP x1" at bounding box center [28, 112] width 36 height 11
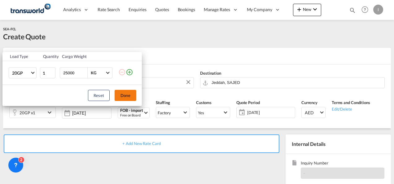
click at [127, 94] on button "Done" at bounding box center [126, 95] width 22 height 11
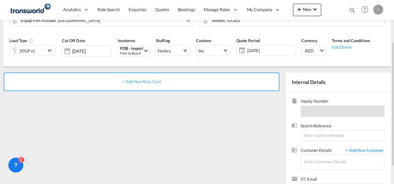
scroll to position [87, 0]
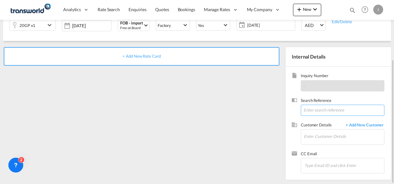
click at [317, 110] on input at bounding box center [343, 110] width 84 height 11
paste input "TWI 21457"
type input "TWI 21457"
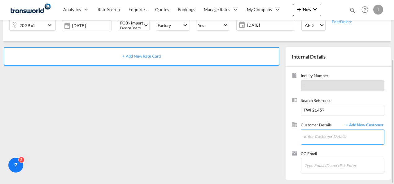
click at [313, 135] on input "Enter Customer Details" at bounding box center [344, 136] width 80 height 14
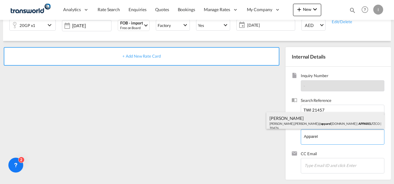
click at [301, 121] on div "[PERSON_NAME] [PERSON_NAME].[PERSON_NAME]@ apparel [DOMAIN_NAME] | APPAREL FZCO…" at bounding box center [325, 122] width 118 height 21
type input "APPAREL FZCO, [PERSON_NAME], [PERSON_NAME][EMAIL_ADDRESS][PERSON_NAME][DOMAIN_N…"
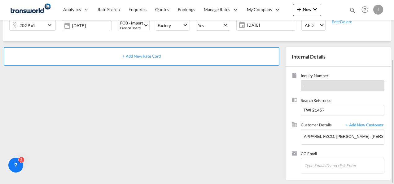
click at [159, 59] on div "+ Add New Rate Card" at bounding box center [142, 56] width 276 height 19
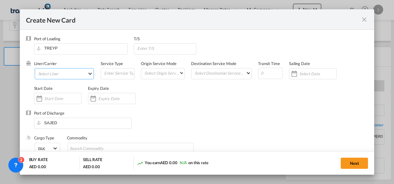
click at [56, 79] on md-select "Select Liner 2HM LOGISTICS D.O.O 2HM LOGISTICS D.O.O. / TDWC-CAPODISTRI 2HM LOG…" at bounding box center [64, 73] width 59 height 11
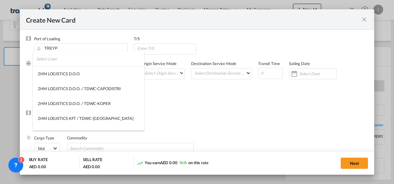
click at [49, 61] on input "search" at bounding box center [90, 58] width 108 height 15
type input "Basic Ocean Freight"
select select "per equipment"
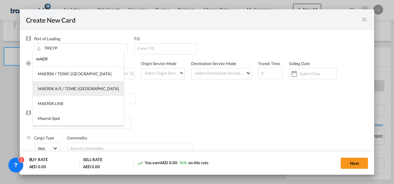
type input "mAER"
click at [56, 88] on div "MAERSK A/S / TDWC-[GEOGRAPHIC_DATA]" at bounding box center [78, 89] width 81 height 6
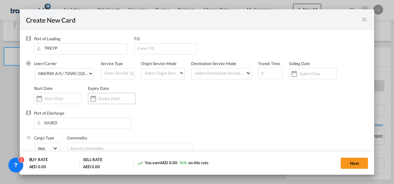
click at [105, 100] on input "Create New Card ..." at bounding box center [116, 98] width 37 height 5
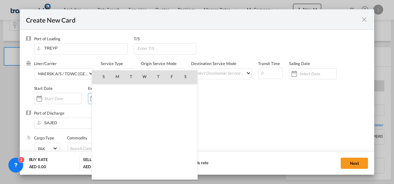
scroll to position [143382, 0]
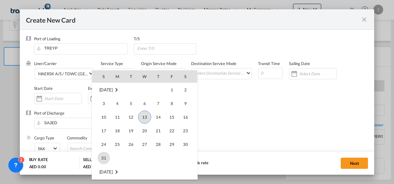
click at [104, 155] on span "31" at bounding box center [104, 158] width 12 height 12
type input "[DATE]"
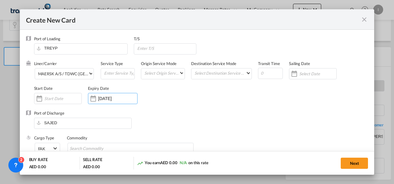
click at [200, 117] on div "Port of Discharge SAJED" at bounding box center [197, 122] width 342 height 25
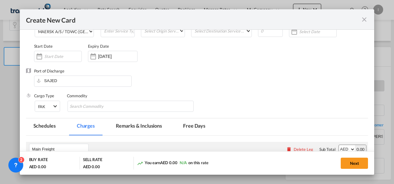
scroll to position [62, 0]
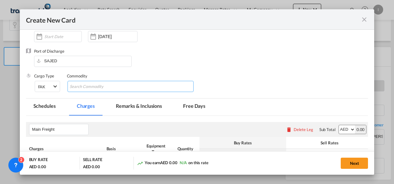
click at [105, 89] on input "Search Commodity" at bounding box center [98, 87] width 57 height 10
type input "gENERAL cARGO"
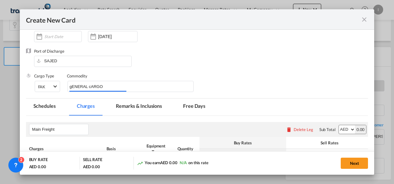
click at [187, 60] on div "Port of Discharge SAJED" at bounding box center [197, 60] width 342 height 25
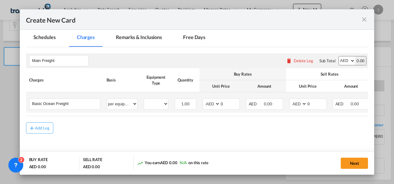
scroll to position [147, 0]
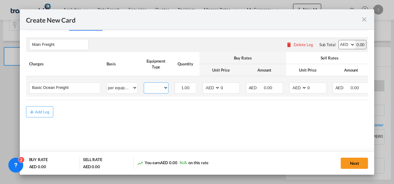
click at [160, 89] on select "20GP" at bounding box center [156, 88] width 24 height 8
select select "20GP"
click at [144, 84] on select "20GP" at bounding box center [156, 88] width 24 height 8
click at [224, 85] on input "0" at bounding box center [229, 87] width 19 height 9
click at [208, 89] on select "AED AFN ALL AMD ANG AOA ARS AUD AWG AZN BAM BBD BDT BGN BHD BIF BMD BND BOB BRL…" at bounding box center [212, 88] width 16 height 8
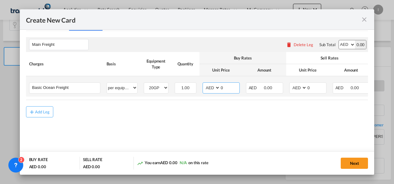
select select "string:USD"
click at [204, 84] on select "AED AFN ALL AMD ANG AOA ARS AUD AWG AZN BAM BBD BDT BGN BHD BIF BMD BND BOB BRL…" at bounding box center [212, 88] width 16 height 8
drag, startPoint x: 230, startPoint y: 87, endPoint x: 212, endPoint y: 88, distance: 18.0
click at [212, 88] on md-input-container "AED AFN ALL AMD ANG AOA ARS AUD AWG AZN BAM BBD BDT BGN BHD BIF BMD BND [PERSON…" at bounding box center [221, 87] width 37 height 11
type input "700"
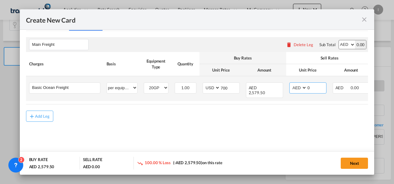
click at [293, 87] on select "AED AFN ALL AMD ANG AOA ARS AUD AWG AZN BAM BBD BDT BGN BHD BIF BMD BND BOB BRL…" at bounding box center [299, 88] width 16 height 8
select select "string:USD"
click at [291, 84] on select "AED AFN ALL AMD ANG AOA ARS AUD AWG AZN BAM BBD BDT BGN BHD BIF BMD BND BOB BRL…" at bounding box center [299, 88] width 16 height 8
drag, startPoint x: 301, startPoint y: 91, endPoint x: 278, endPoint y: 94, distance: 23.1
click at [278, 94] on tr "Basic Ocean Freight Please Enter User Defined Charges Cannot Be Published per e…" at bounding box center [222, 88] width 392 height 25
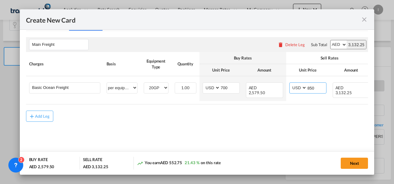
type input "850"
click at [256, 126] on md-content "Main Freight Please enter leg name Leg Name Already Exists Delete Leg Sub Total…" at bounding box center [197, 88] width 342 height 115
drag, startPoint x: 347, startPoint y: 160, endPoint x: 295, endPoint y: 155, distance: 53.2
click at [347, 161] on button "Next" at bounding box center [354, 163] width 27 height 11
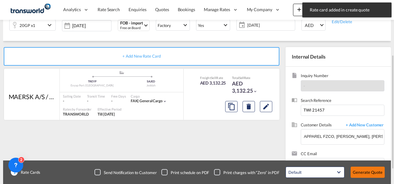
click at [364, 174] on button "Generate Quote" at bounding box center [368, 172] width 34 height 11
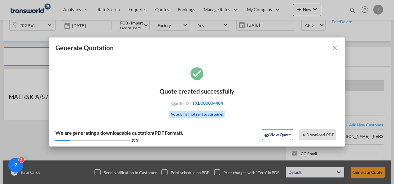
click at [199, 101] on span "TXB000004484" at bounding box center [207, 103] width 31 height 6
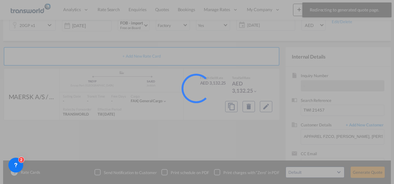
scroll to position [42, 0]
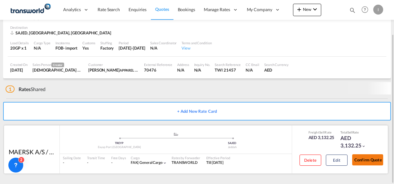
click at [369, 160] on button "Confirm Quote" at bounding box center [367, 159] width 31 height 11
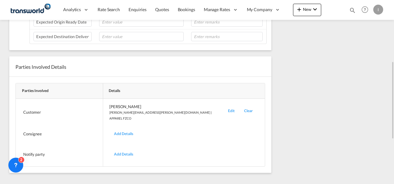
scroll to position [65, 0]
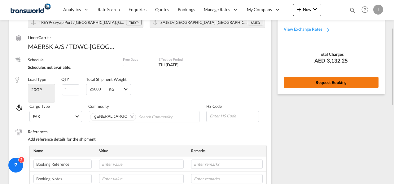
click at [305, 77] on button "Request Booking" at bounding box center [331, 82] width 95 height 11
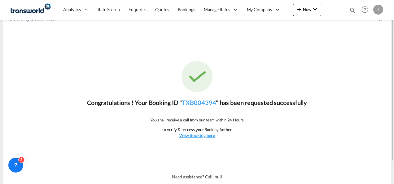
scroll to position [0, 0]
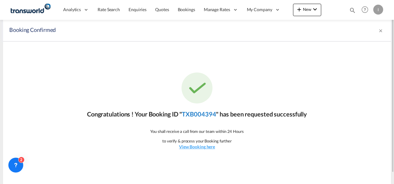
click at [209, 117] on link "TXB004394" at bounding box center [199, 113] width 34 height 7
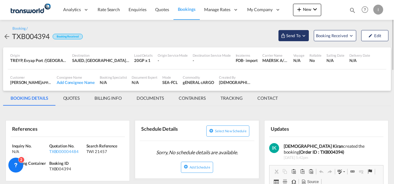
click at [297, 35] on span "Send To" at bounding box center [293, 36] width 15 height 6
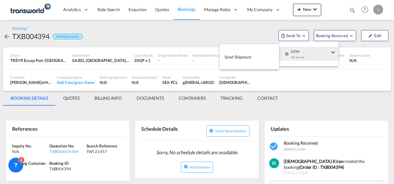
click at [298, 56] on div "Yet to sync" at bounding box center [310, 58] width 38 height 13
click at [250, 59] on span "Send Shipment" at bounding box center [238, 57] width 27 height 10
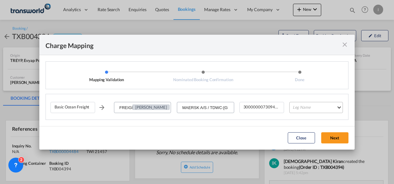
click at [301, 111] on md-select "Leg Name HANDLING ORIGIN VESSEL HANDLING DESTINATION OTHERS TL PICK UP CUSTOMS …" at bounding box center [316, 107] width 54 height 11
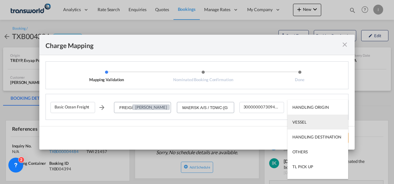
click at [298, 125] on div "VESSEL" at bounding box center [299, 122] width 14 height 6
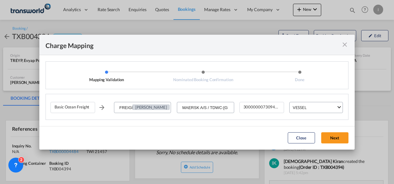
click at [330, 136] on button "Next" at bounding box center [334, 137] width 27 height 11
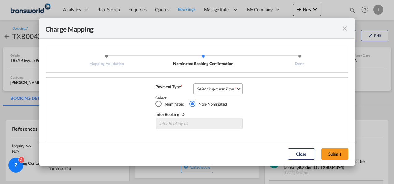
click at [221, 89] on md-select "Select Payment Type COLLECT PREPAID" at bounding box center [217, 88] width 49 height 11
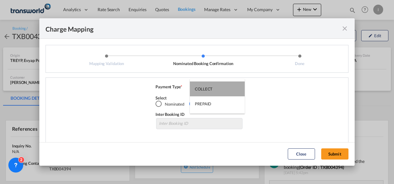
click at [221, 89] on md-option "COLLECT" at bounding box center [217, 88] width 55 height 15
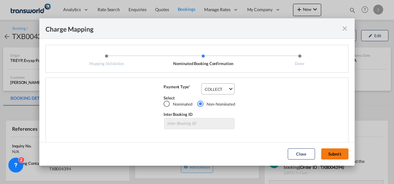
click at [336, 154] on button "Submit" at bounding box center [334, 153] width 27 height 11
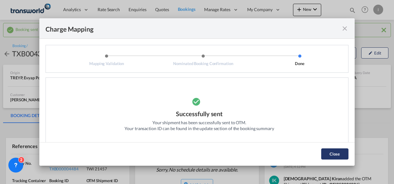
click at [325, 155] on button "Close" at bounding box center [334, 153] width 27 height 11
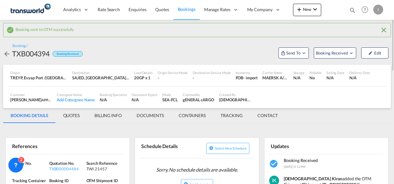
scroll to position [31, 0]
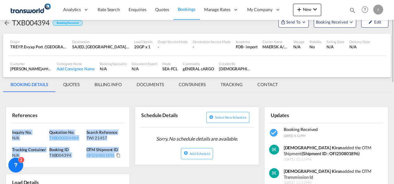
drag, startPoint x: 110, startPoint y: 150, endPoint x: 7, endPoint y: 124, distance: 106.7
click at [7, 124] on div "Inquiry No. N/A Quotation No. TXB000004484 Search Reference TWI 21457 Tracking …" at bounding box center [68, 145] width 124 height 44
copy div "Inquiry No. N/A Quotation No. TXB000004484 Search Reference TWI 21457 Tracking …"
